Goal: Task Accomplishment & Management: Use online tool/utility

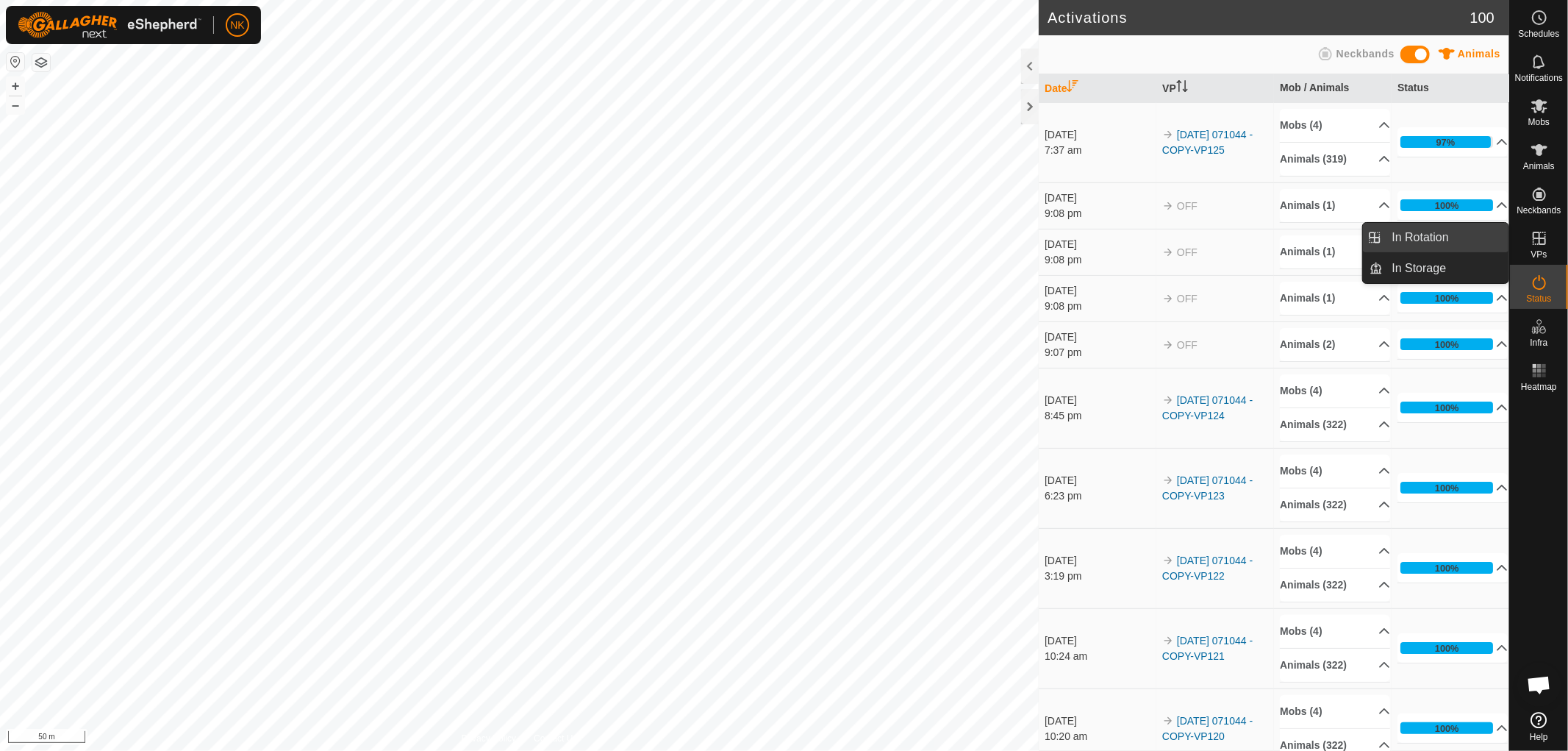
click at [1432, 235] on link "In Rotation" at bounding box center [1446, 237] width 125 height 29
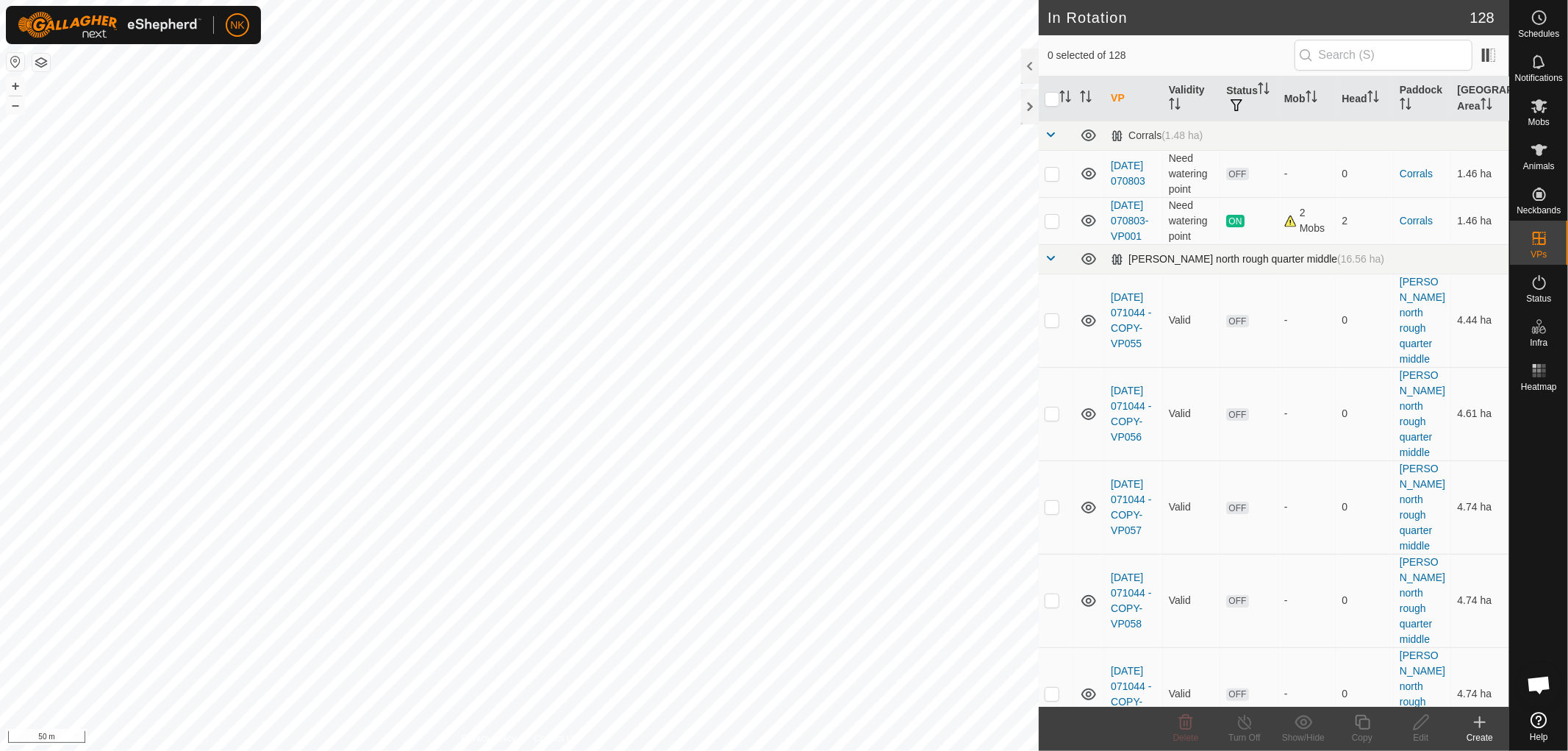
click at [1060, 274] on td at bounding box center [1056, 259] width 36 height 29
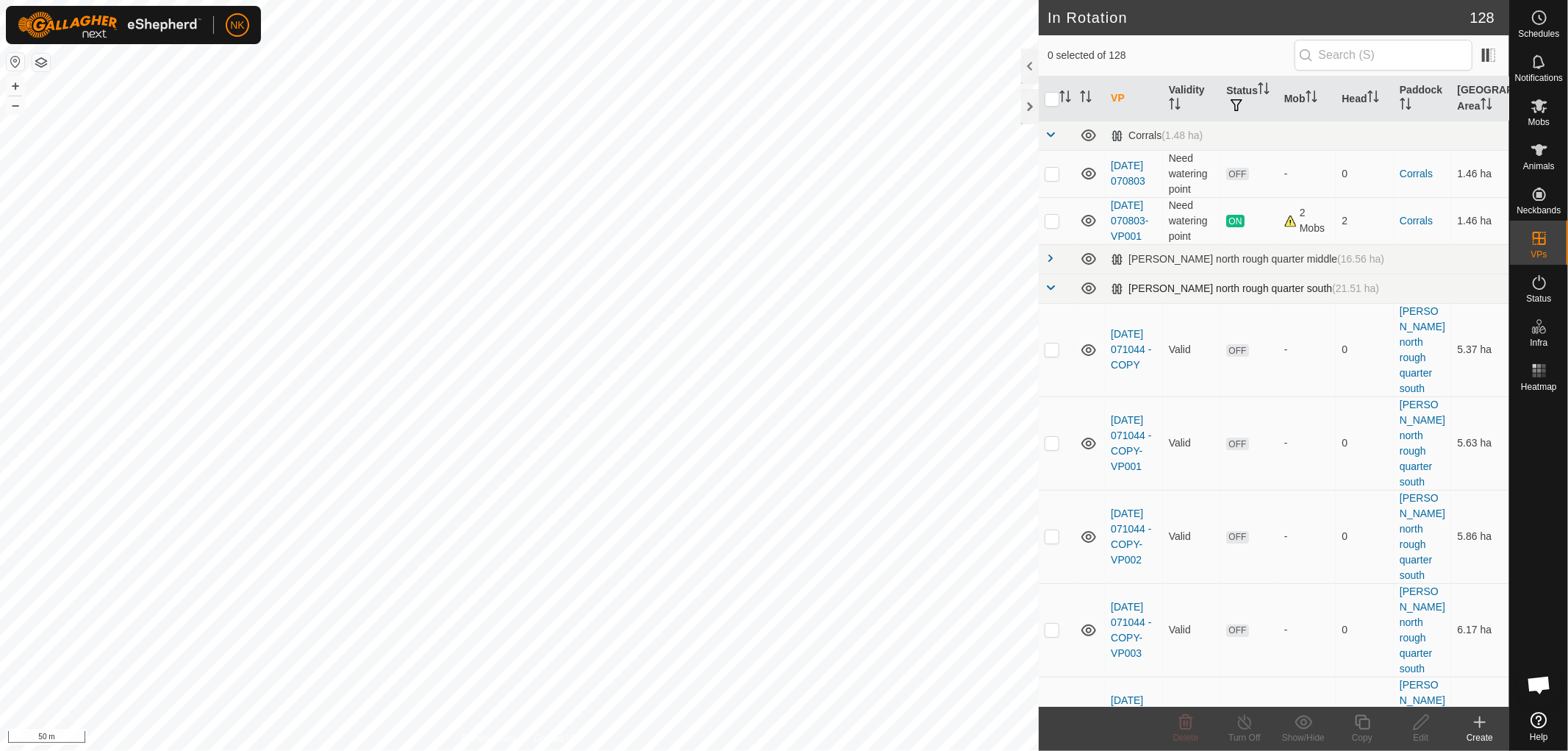
click at [1045, 293] on span at bounding box center [1051, 287] width 12 height 12
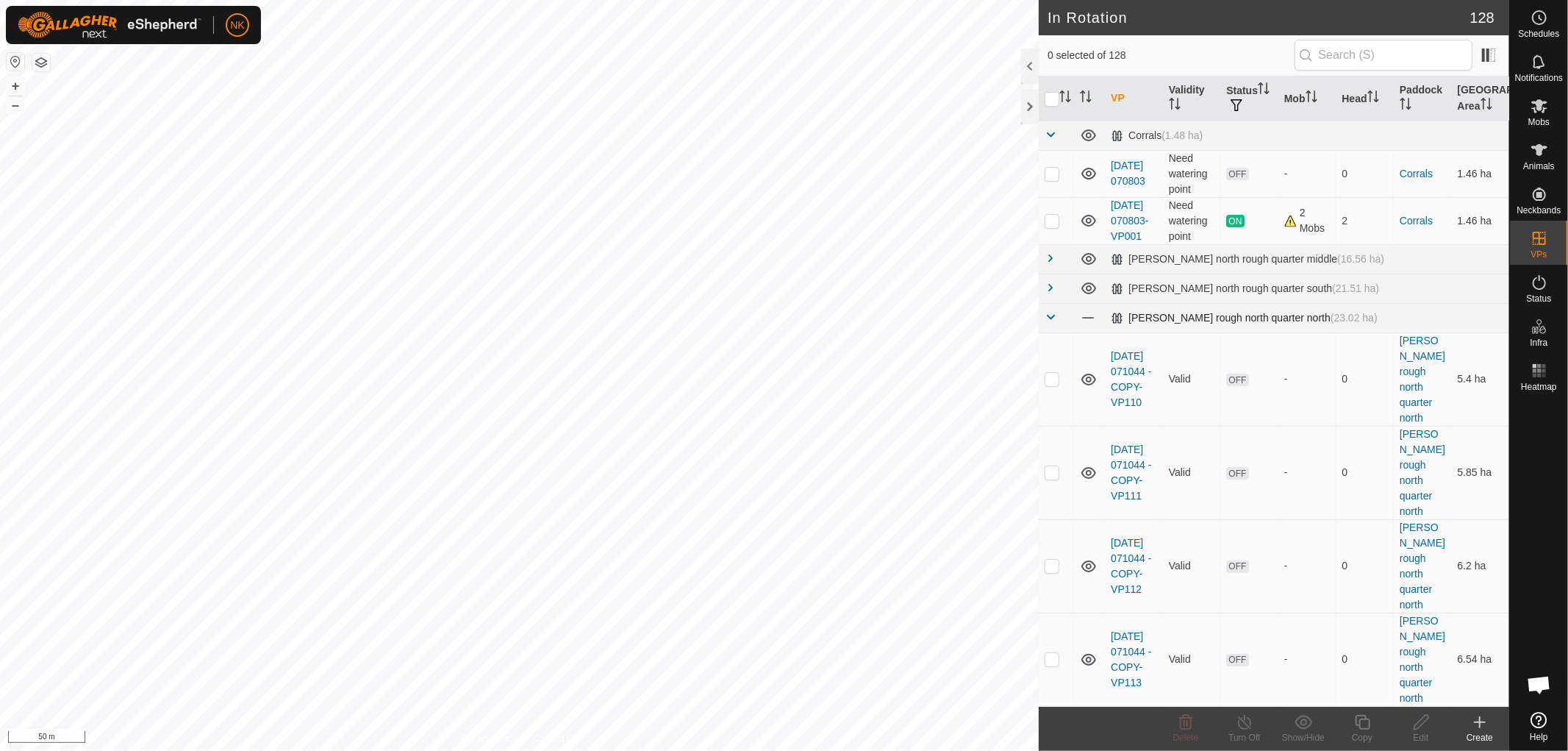
click at [1045, 322] on span at bounding box center [1051, 317] width 12 height 12
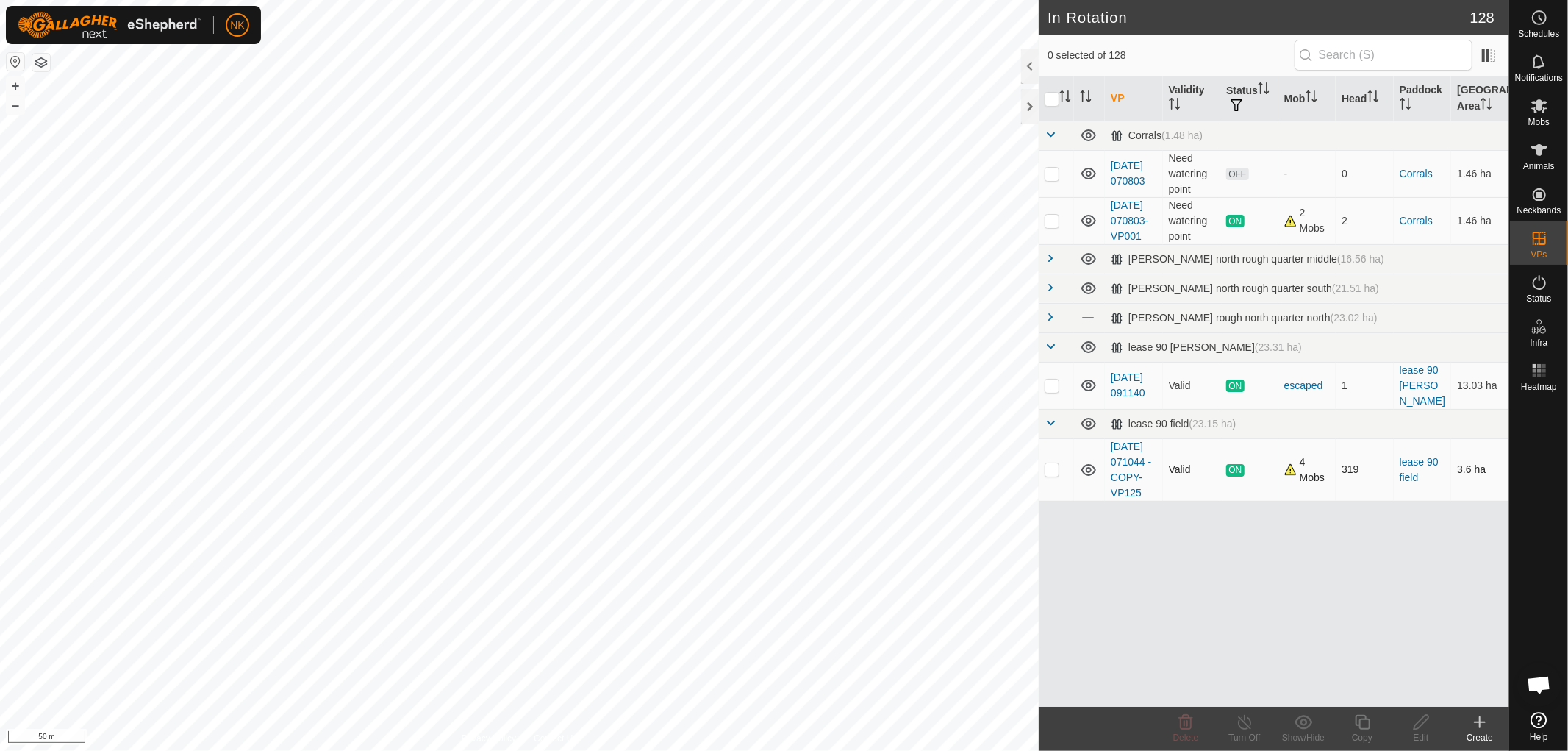
click at [1052, 475] on p-checkbox at bounding box center [1052, 469] width 15 height 12
checkbox input "true"
click at [1362, 721] on icon at bounding box center [1363, 722] width 18 height 17
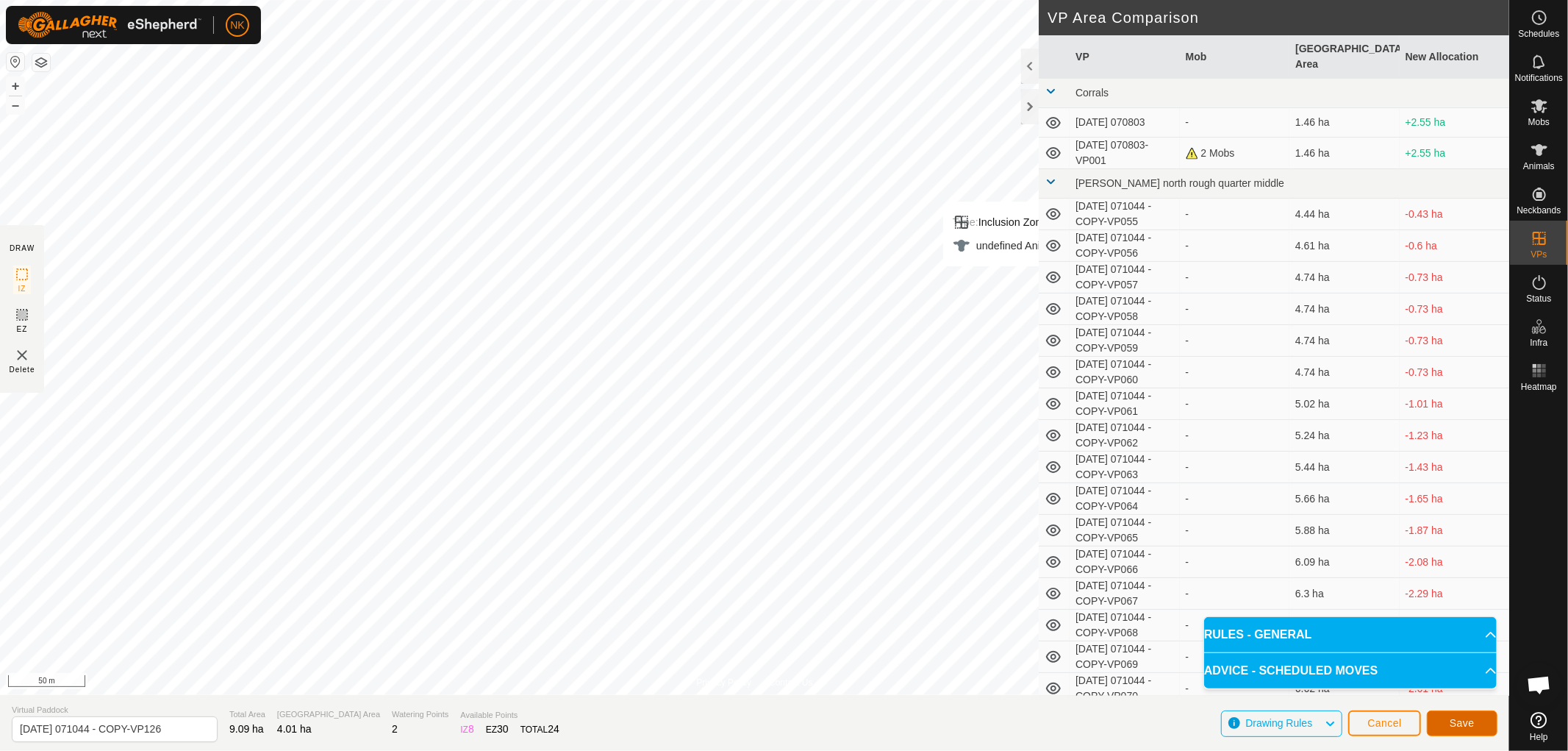
click at [1478, 719] on button "Save" at bounding box center [1462, 723] width 71 height 26
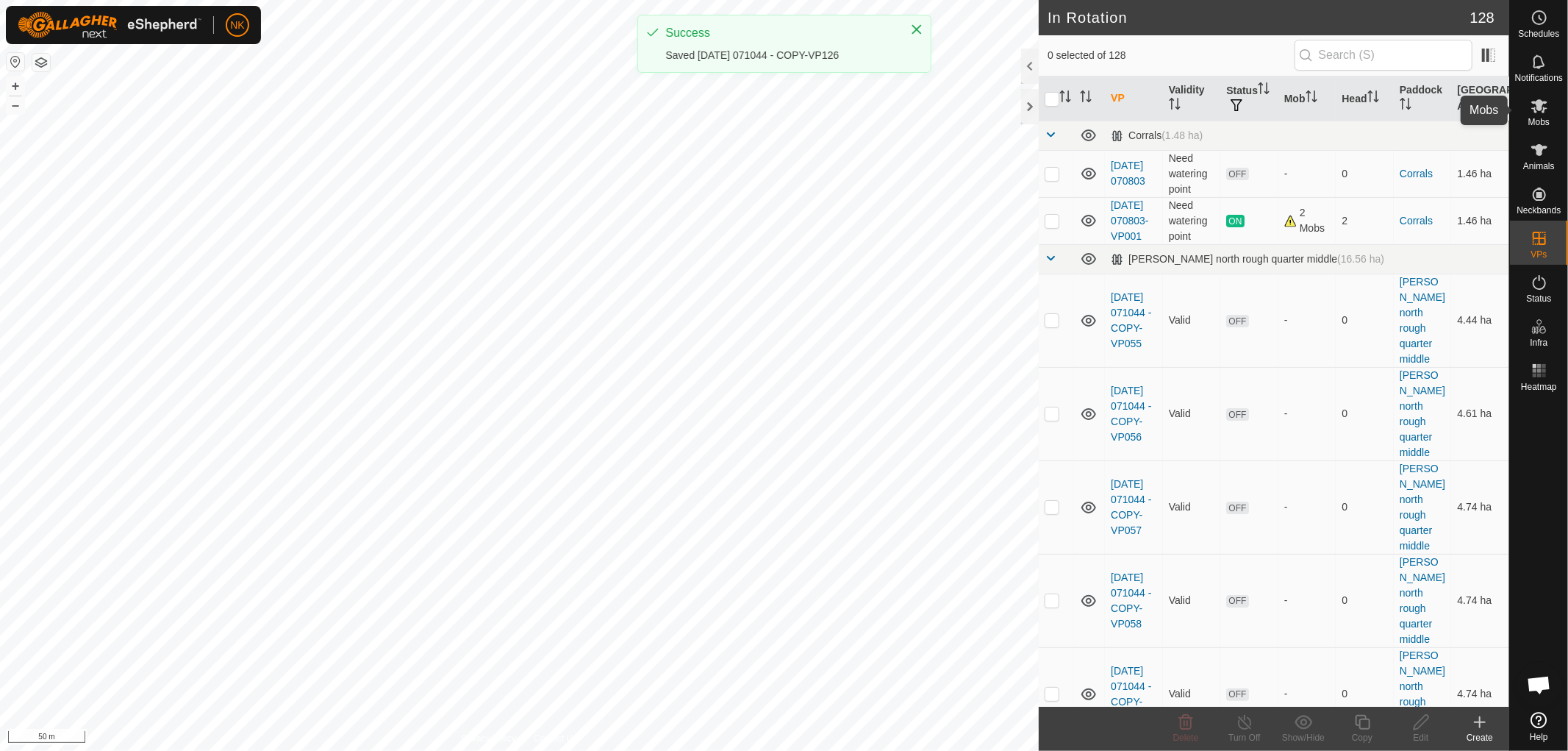
click at [1542, 108] on icon at bounding box center [1539, 105] width 17 height 17
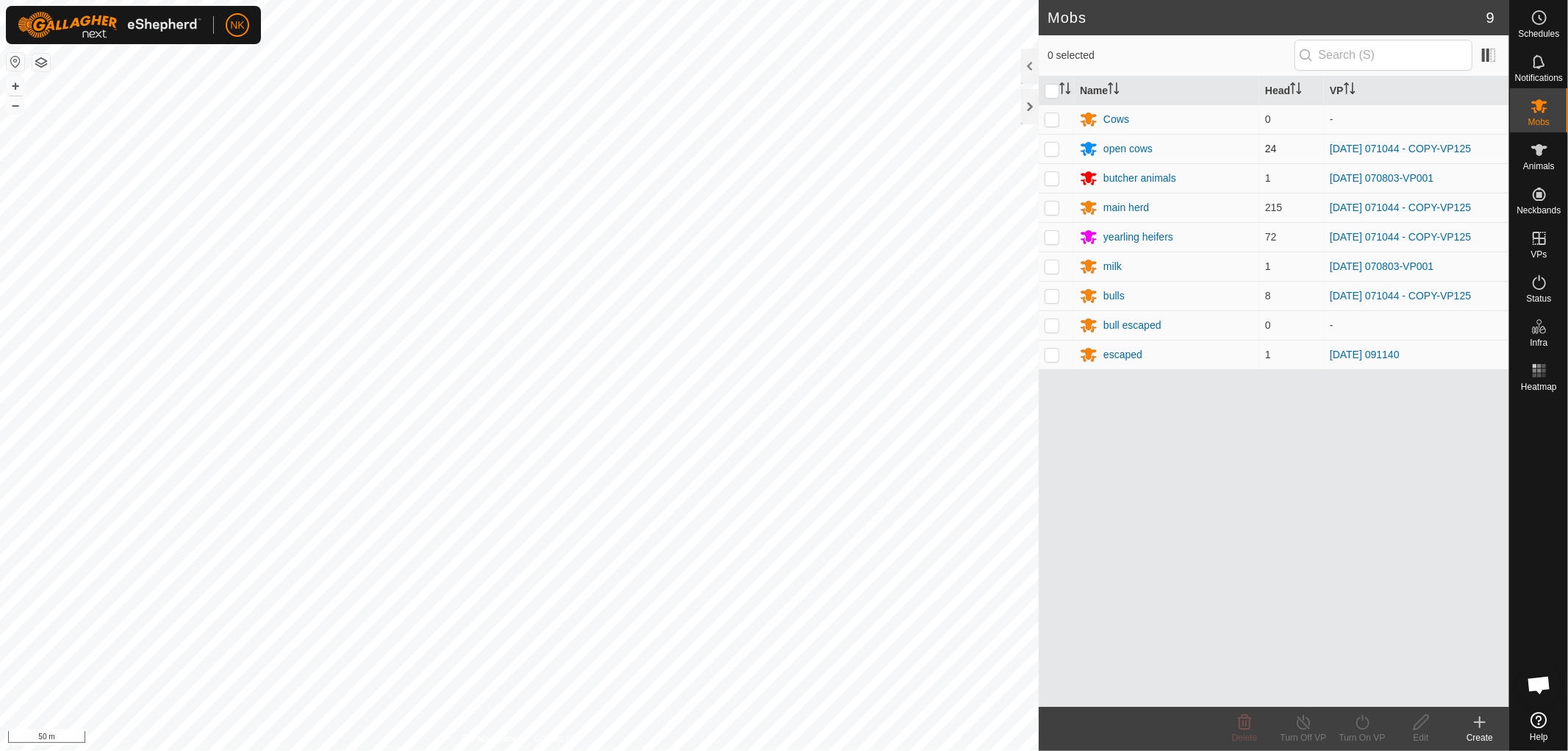
click at [1053, 152] on p-checkbox at bounding box center [1052, 148] width 15 height 12
checkbox input "true"
click at [1057, 199] on td at bounding box center [1056, 207] width 36 height 29
checkbox input "true"
drag, startPoint x: 1052, startPoint y: 233, endPoint x: 1053, endPoint y: 252, distance: 19.0
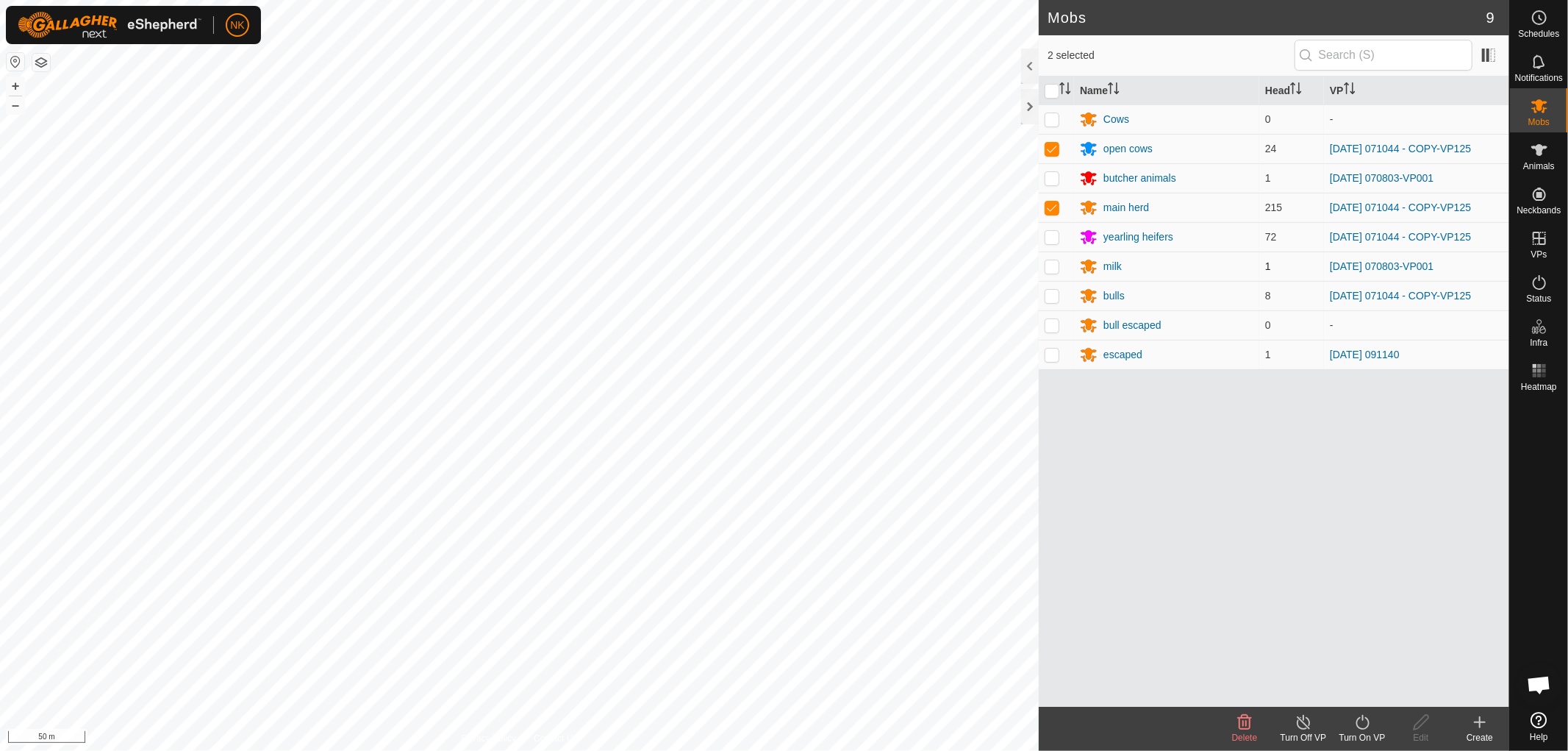
click at [1052, 234] on p-checkbox at bounding box center [1052, 236] width 15 height 12
checkbox input "true"
click at [1060, 298] on p-tablecheckbox at bounding box center [1052, 295] width 15 height 12
checkbox input "true"
click at [1360, 723] on icon at bounding box center [1363, 722] width 18 height 17
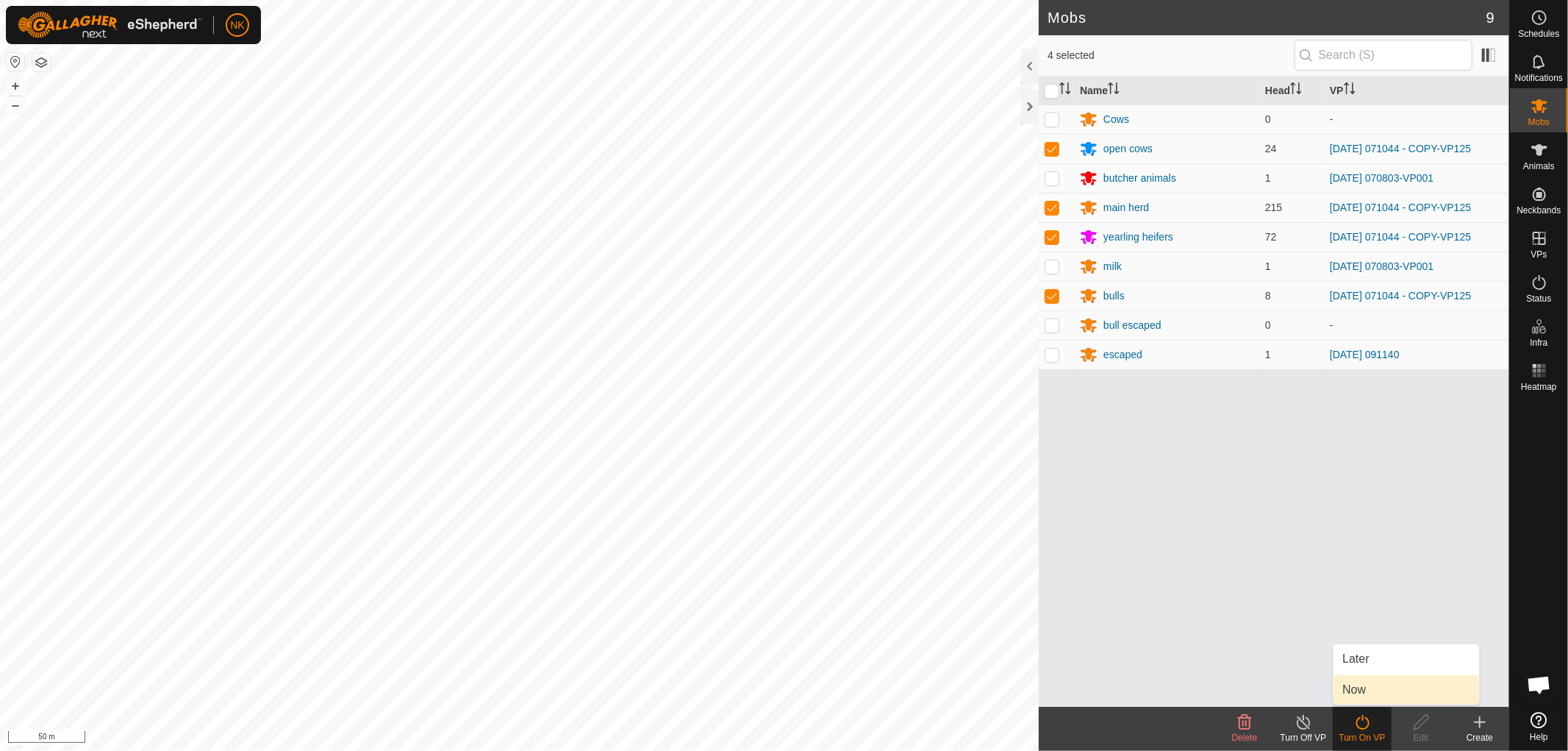
click at [1355, 688] on link "Now" at bounding box center [1406, 690] width 146 height 29
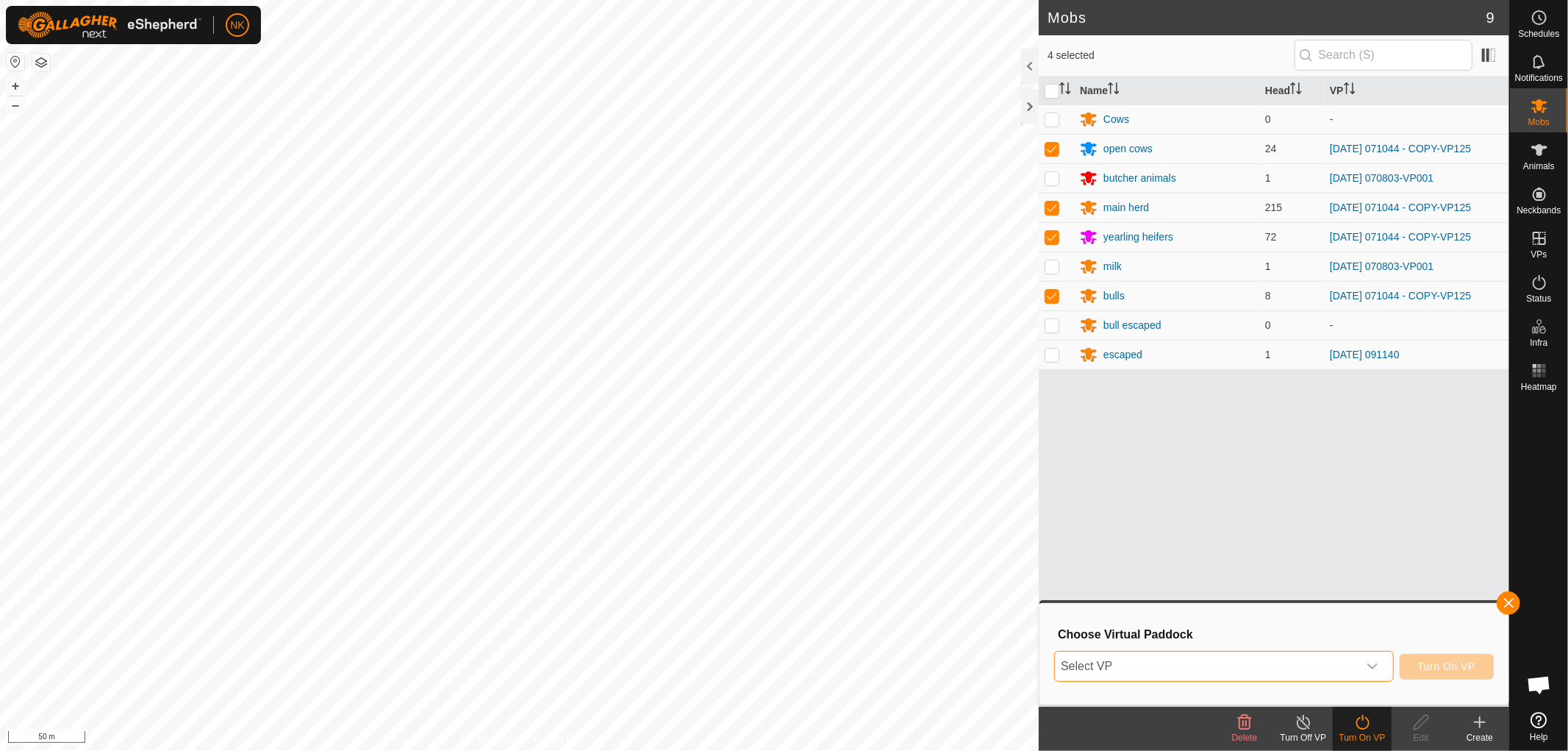
click at [1356, 677] on span "Select VP" at bounding box center [1206, 666] width 303 height 29
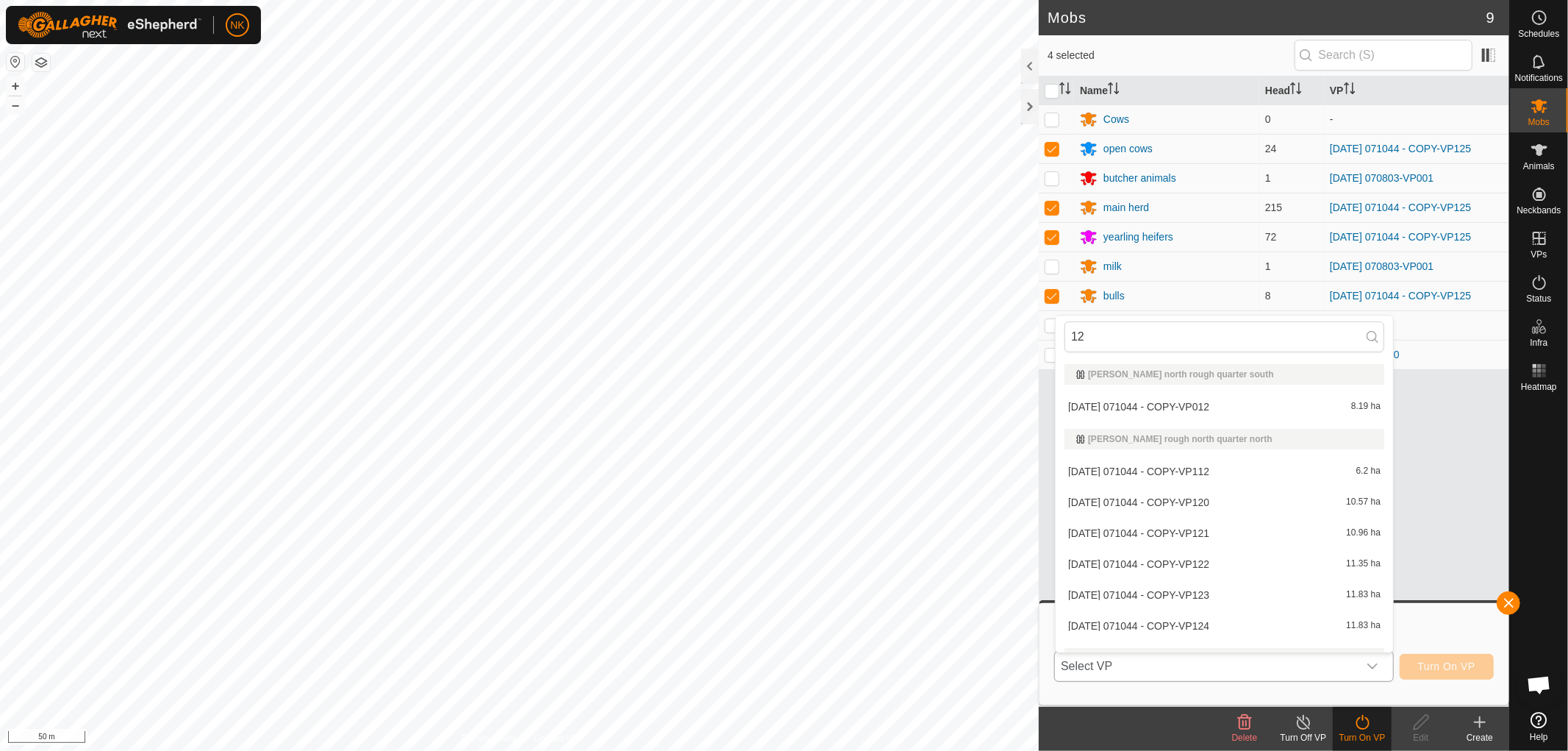
type input "126"
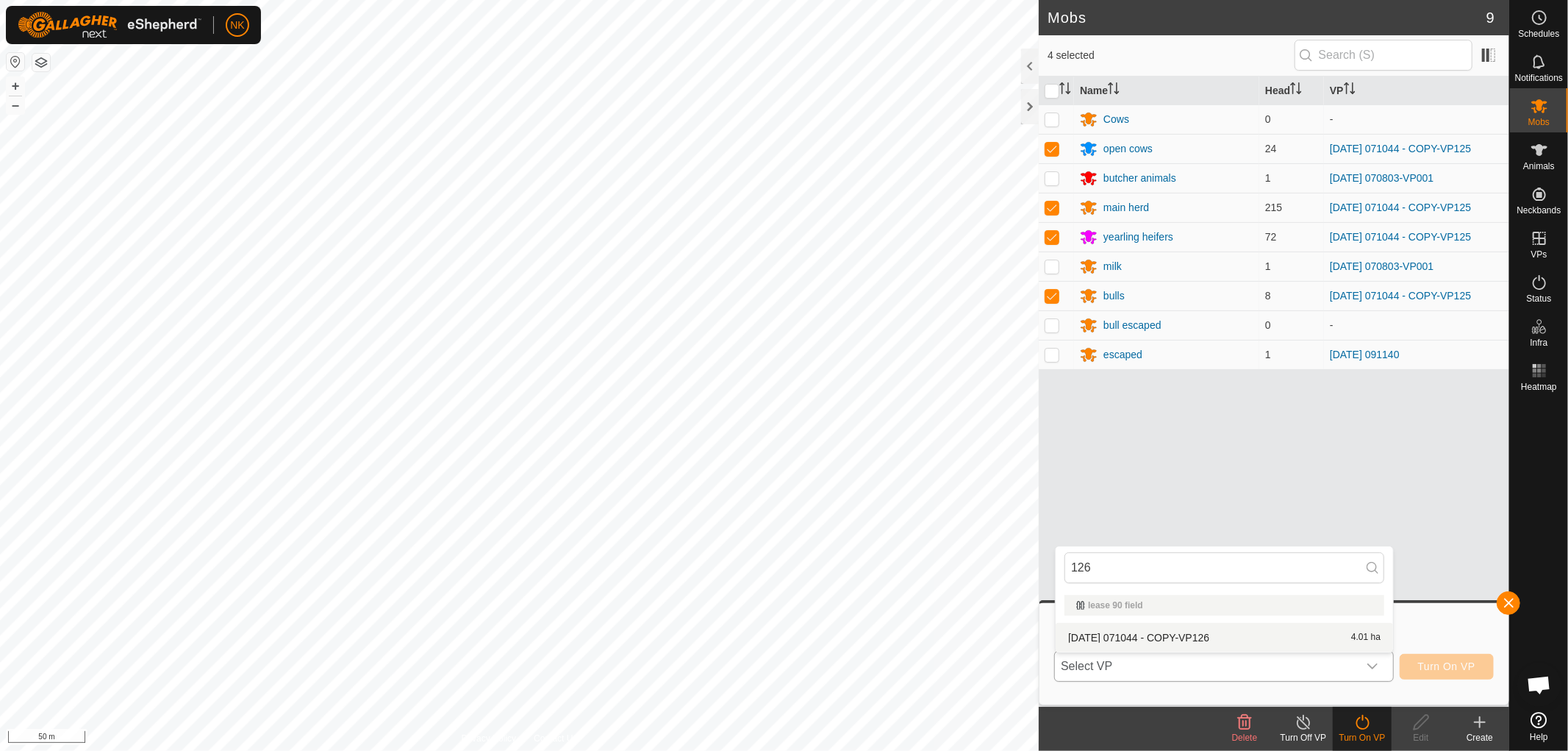
type input "126"
click at [1208, 637] on li "[DATE] 071044 - COPY-VP126 4.01 ha" at bounding box center [1225, 637] width 337 height 29
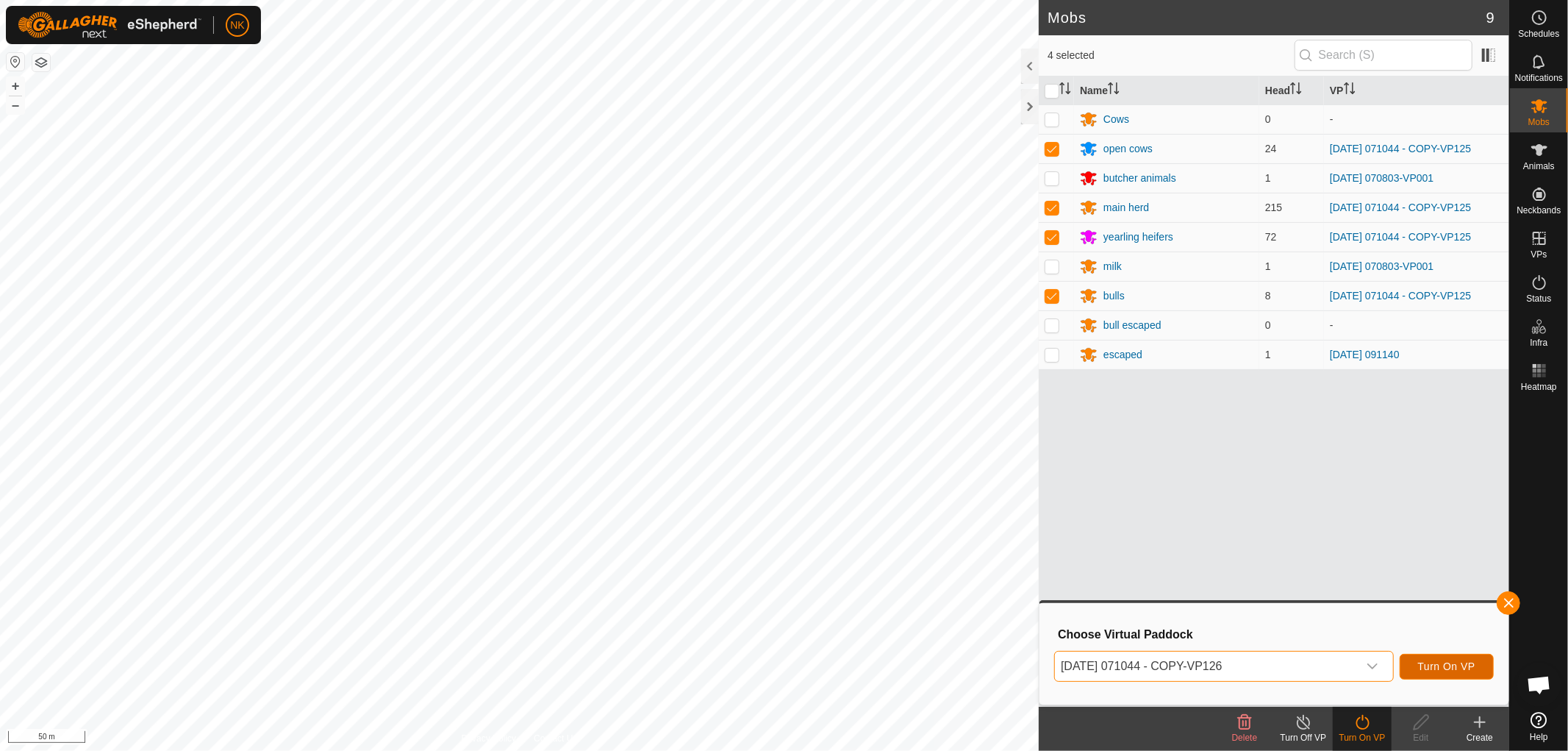
click at [1433, 658] on button "Turn On VP" at bounding box center [1446, 667] width 94 height 26
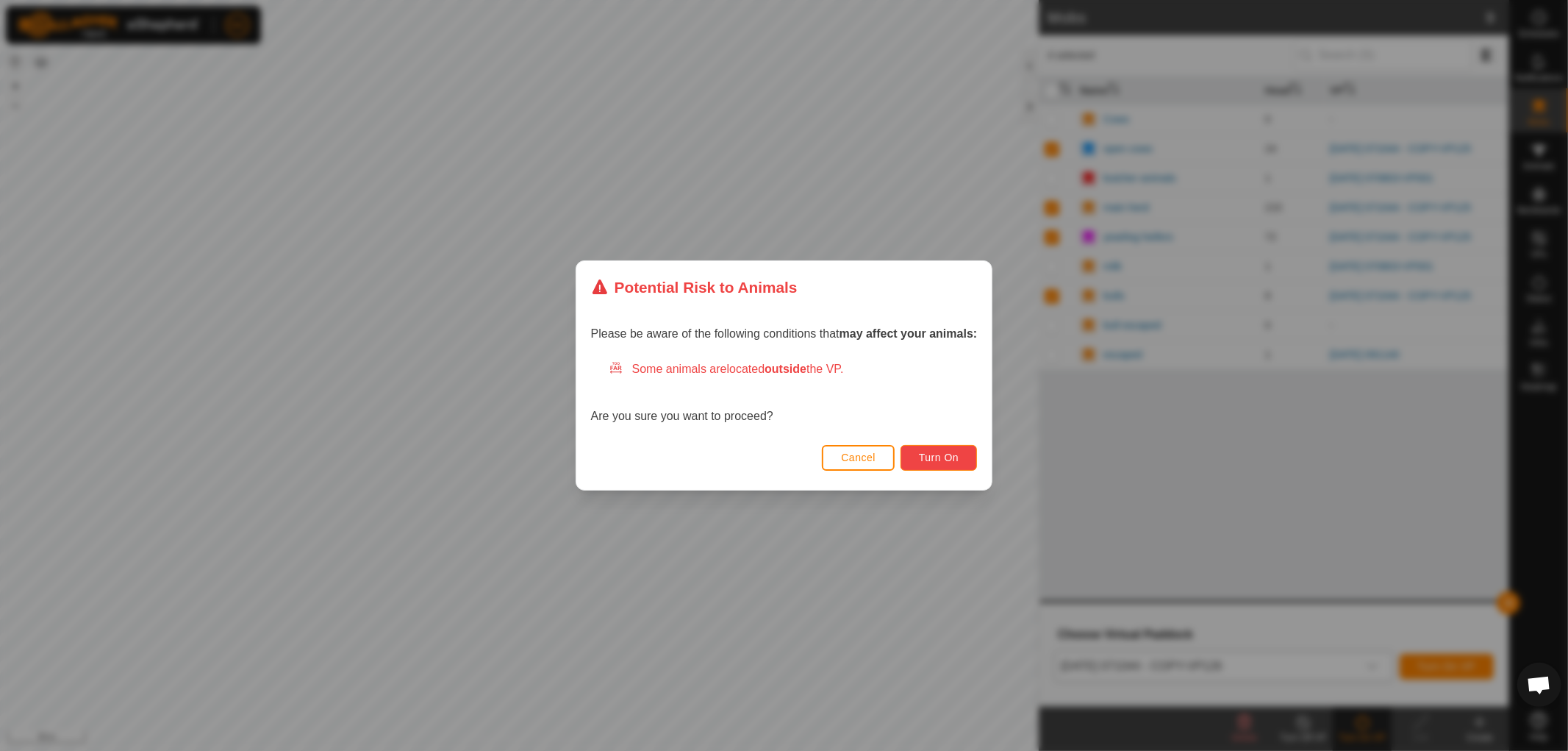
click at [922, 458] on span "Turn On" at bounding box center [938, 457] width 39 height 12
